Goal: Use online tool/utility: Utilize a website feature to perform a specific function

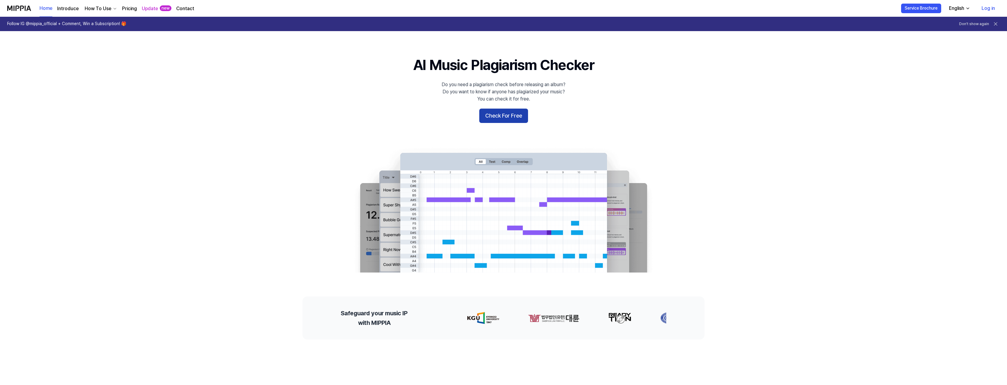
click at [507, 114] on button "Check For Free" at bounding box center [503, 116] width 49 height 14
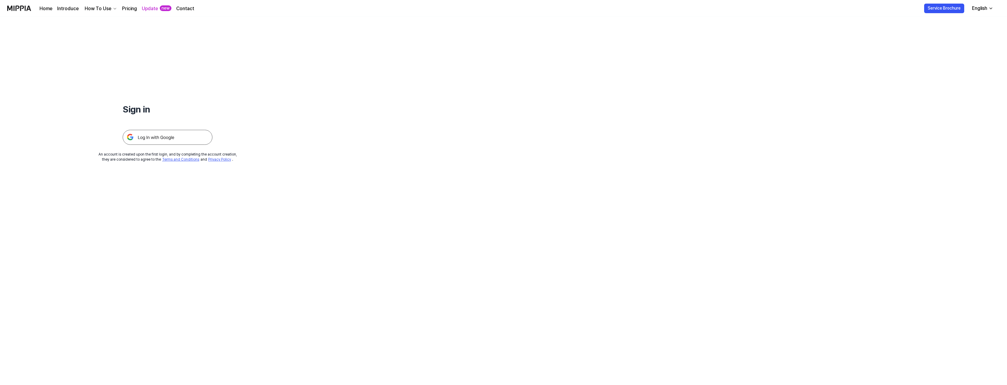
click at [178, 133] on img at bounding box center [168, 137] width 90 height 15
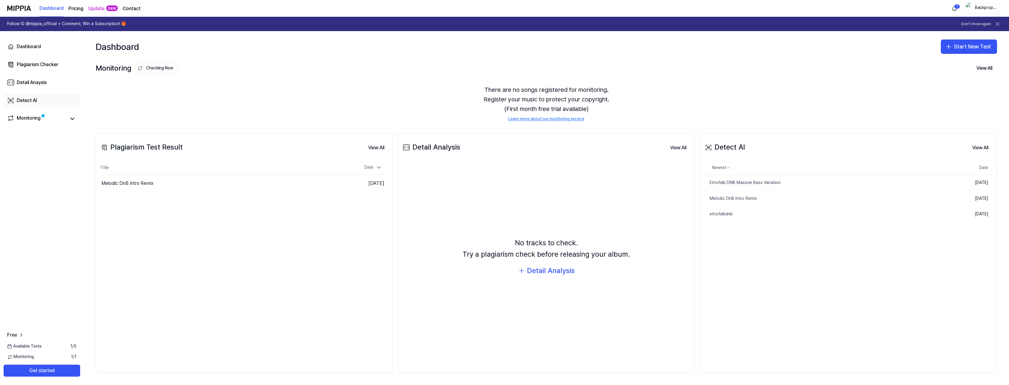
click at [34, 100] on div "Detect AI" at bounding box center [27, 100] width 20 height 7
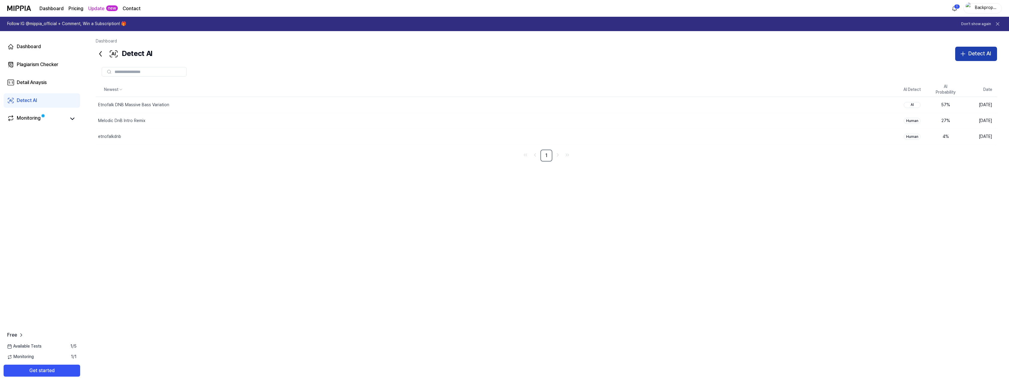
click at [978, 54] on div "Detect AI" at bounding box center [980, 53] width 23 height 9
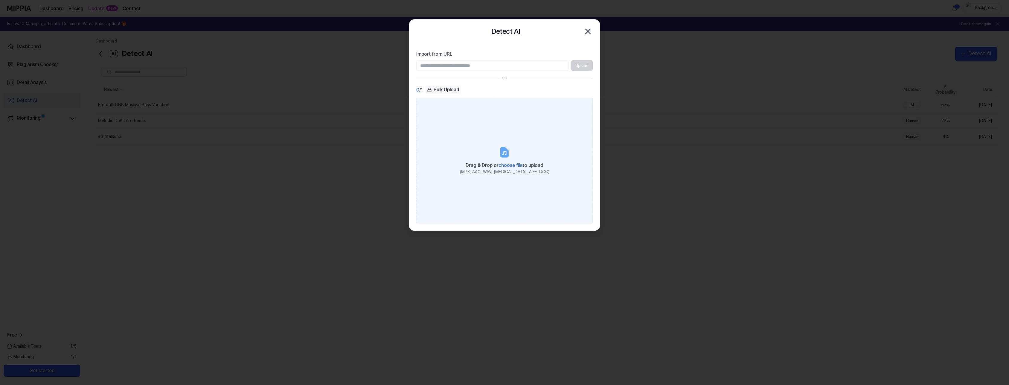
click at [436, 152] on label "Drag & Drop or choose file to upload (MP3, AAC, WAV, [MEDICAL_DATA], AIFF, OGG)" at bounding box center [504, 161] width 176 height 126
click at [0, 0] on input "Drag & Drop or choose file to upload (MP3, AAC, WAV, [MEDICAL_DATA], AIFF, OGG)" at bounding box center [0, 0] width 0 height 0
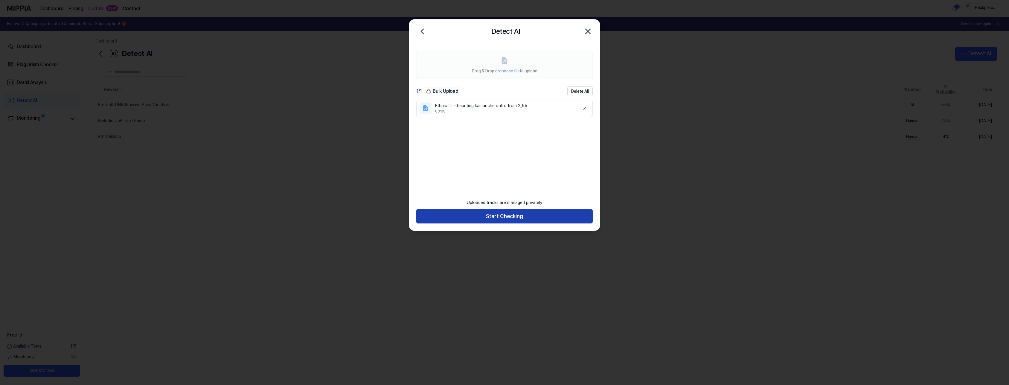
click at [503, 214] on button "Start Checking" at bounding box center [504, 216] width 176 height 14
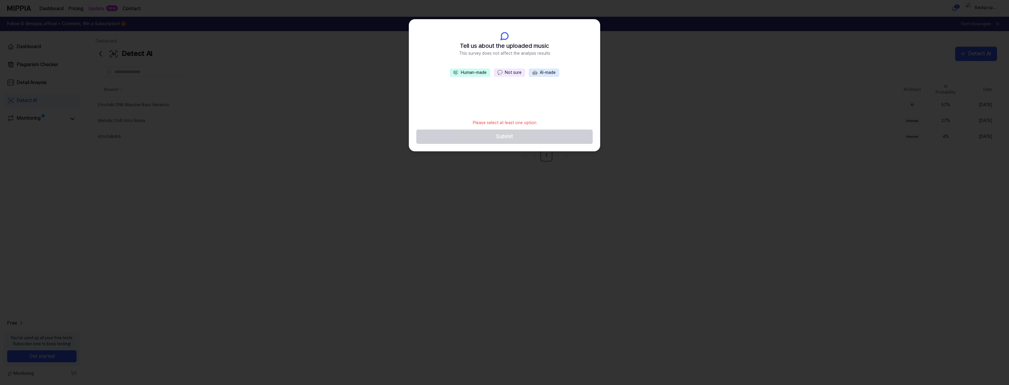
click at [583, 211] on div at bounding box center [504, 192] width 1009 height 385
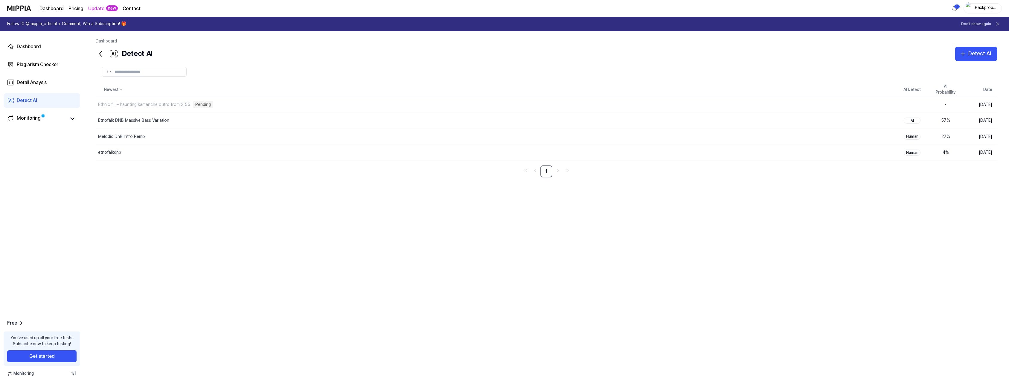
click at [366, 261] on div "Newest AI Detect AI Probability Date Ethnic fill – haunting kamanche outro from…" at bounding box center [547, 208] width 902 height 250
